Goal: Information Seeking & Learning: Learn about a topic

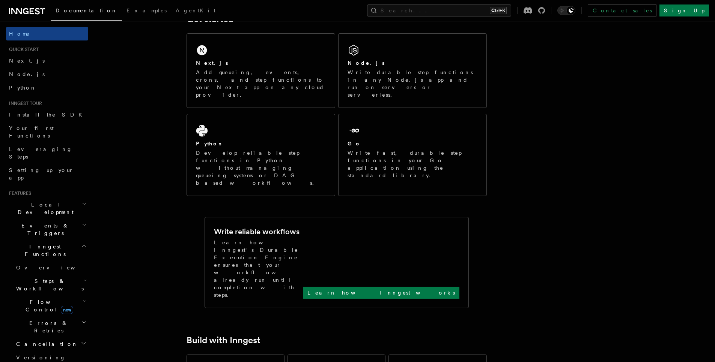
scroll to position [135, 0]
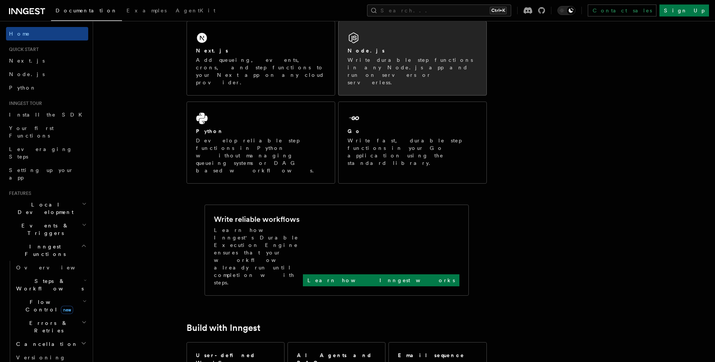
click at [372, 63] on p "Write durable step functions in any Node.js app and run on servers or serverles…" at bounding box center [412, 71] width 130 height 30
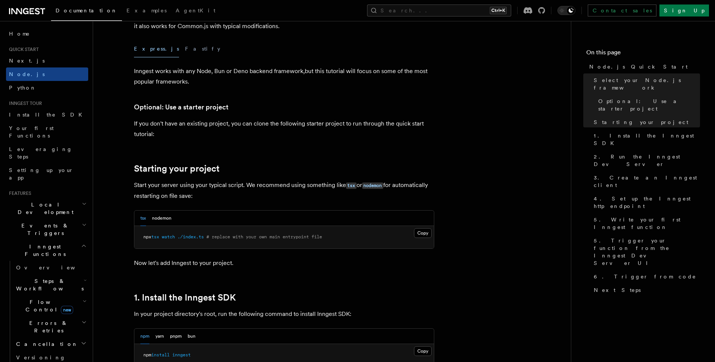
scroll to position [180, 0]
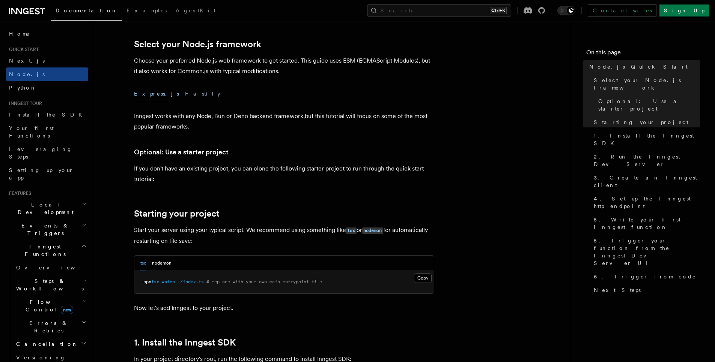
click at [179, 97] on div "Express.js Fastify" at bounding box center [284, 94] width 300 height 17
click at [185, 89] on button "Fastify" at bounding box center [202, 94] width 35 height 17
click at [153, 99] on button "Express.js" at bounding box center [156, 94] width 45 height 17
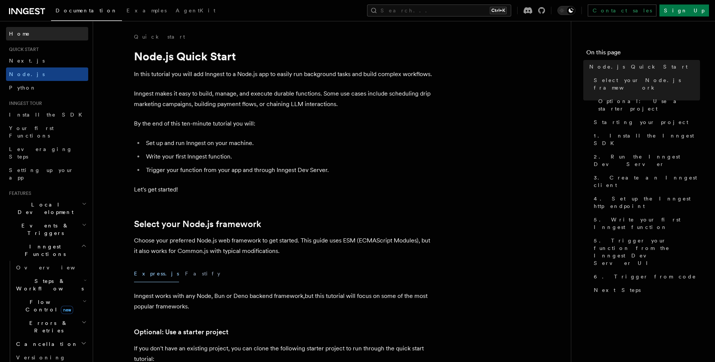
click at [58, 30] on link "Home" at bounding box center [47, 34] width 82 height 14
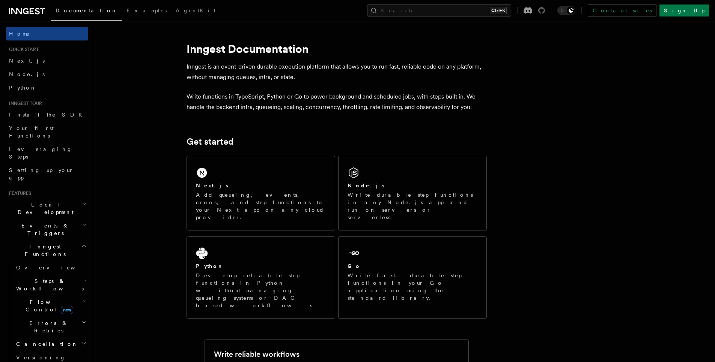
click at [545, 12] on icon at bounding box center [541, 10] width 7 height 7
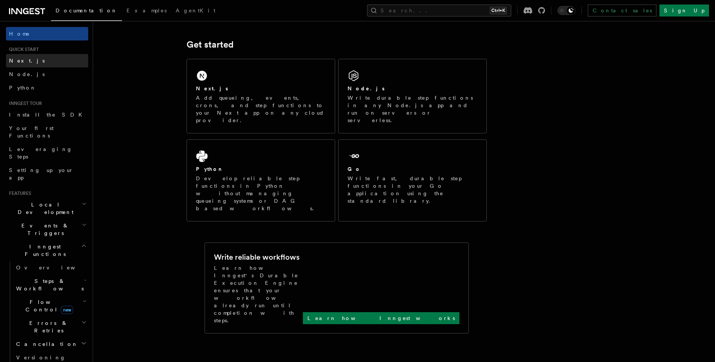
scroll to position [90, 0]
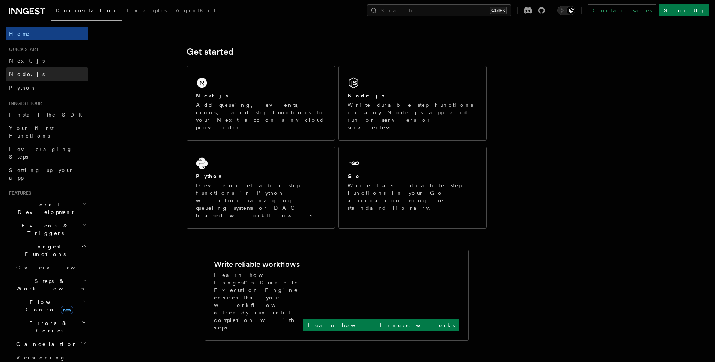
click at [53, 70] on link "Node.js" at bounding box center [47, 75] width 82 height 14
